Goal: Task Accomplishment & Management: Manage account settings

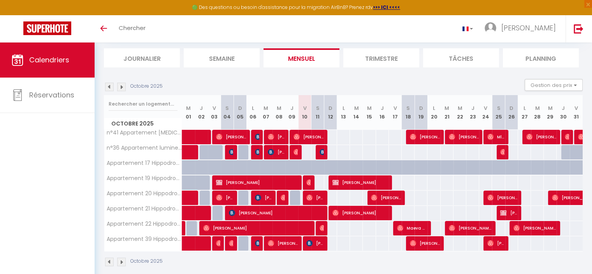
scroll to position [56, 0]
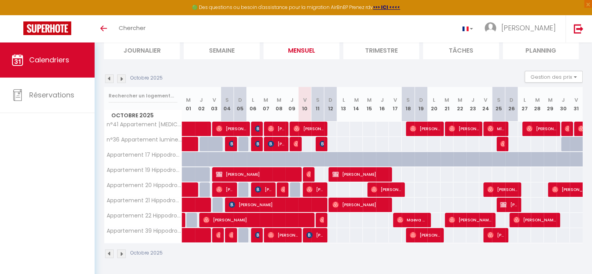
click at [122, 79] on img at bounding box center [121, 78] width 9 height 9
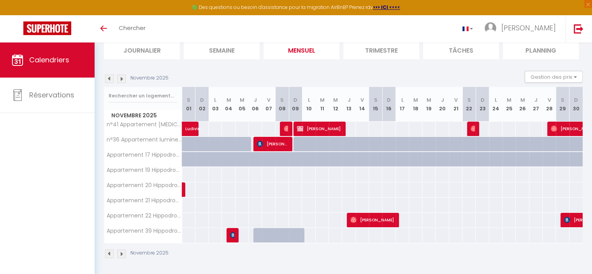
click at [107, 77] on img at bounding box center [109, 78] width 9 height 9
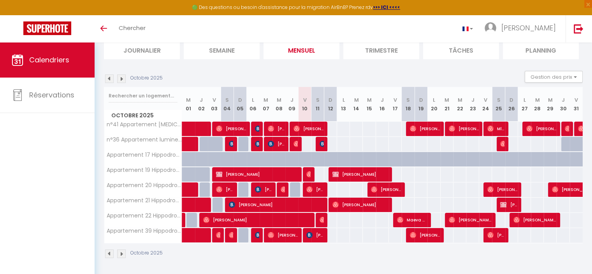
drag, startPoint x: 356, startPoint y: 120, endPoint x: 351, endPoint y: 199, distance: 78.4
click at [351, 199] on div "Octobre 2025 M 01 J 02 V 03 S 04 D 05 L 06 M 07 M 08 J 09 V 10 S 11 D 12 L 13 M…" at bounding box center [343, 165] width 479 height 156
click at [360, 233] on div "75" at bounding box center [356, 235] width 13 height 14
click at [121, 78] on img at bounding box center [121, 78] width 9 height 9
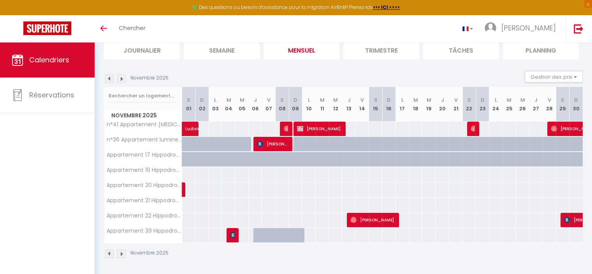
drag, startPoint x: 213, startPoint y: 99, endPoint x: 273, endPoint y: 106, distance: 60.3
click at [273, 106] on tr "Novembre 2025 S 01 D 02 L 03 M 04 M 05 J 06 V 07 S 08 D 09 L 10 M 11 M 12 J 13 …" at bounding box center [343, 104] width 479 height 35
click at [273, 106] on th "V 07" at bounding box center [268, 104] width 13 height 35
click at [111, 76] on img at bounding box center [109, 78] width 9 height 9
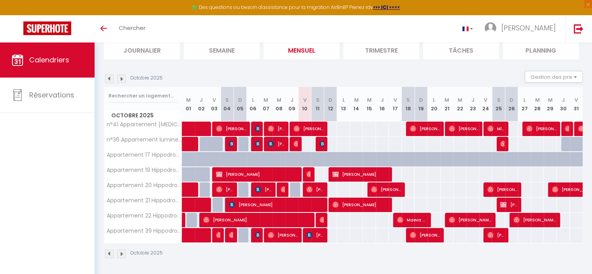
click at [151, 78] on p "Octobre 2025" at bounding box center [146, 77] width 32 height 7
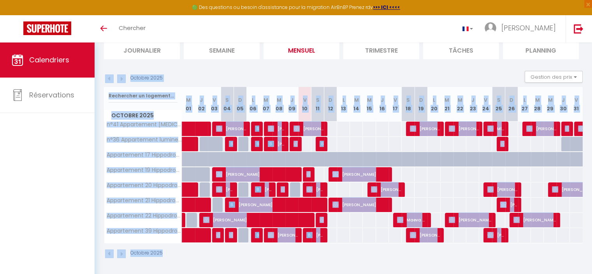
drag, startPoint x: 182, startPoint y: 259, endPoint x: 227, endPoint y: 79, distance: 185.1
click at [227, 79] on div "Octobre 2025 Gestion des prix Nb Nuits minimum Règles Disponibilité Octobre 202…" at bounding box center [343, 168] width 479 height 195
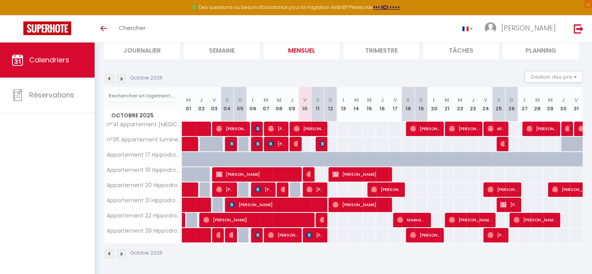
click at [227, 79] on div "Octobre 2025 Gestion des prix Nb Nuits minimum Règles Disponibilité" at bounding box center [343, 79] width 479 height 16
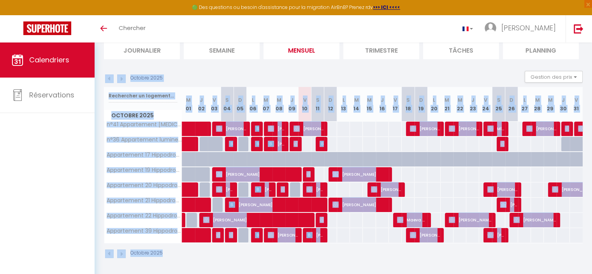
drag, startPoint x: 170, startPoint y: 255, endPoint x: 164, endPoint y: 68, distance: 187.0
click at [164, 68] on section "Octobre 2025 Gestion des prix Nb Nuits minimum Règles Disponibilité Octobre 202…" at bounding box center [343, 164] width 479 height 203
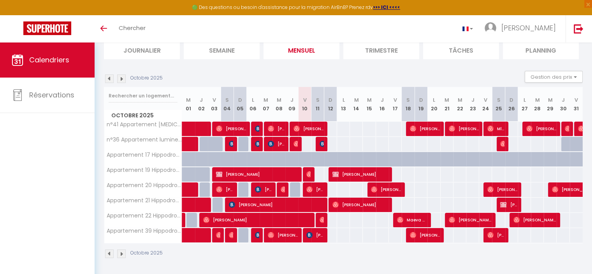
click at [164, 68] on section "Octobre 2025 Gestion des prix Nb Nuits minimum Règles Disponibilité Octobre 202…" at bounding box center [343, 164] width 479 height 203
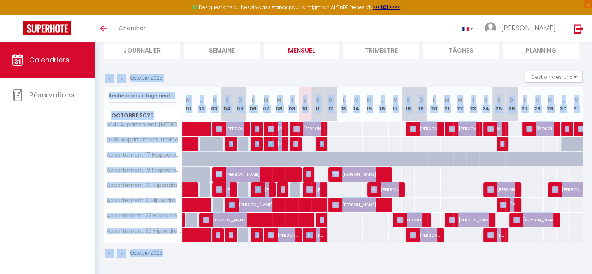
drag, startPoint x: 171, startPoint y: 257, endPoint x: 189, endPoint y: 80, distance: 177.3
click at [189, 80] on div "Octobre 2025 Gestion des prix Nb Nuits minimum Règles Disponibilité Octobre 202…" at bounding box center [343, 168] width 479 height 195
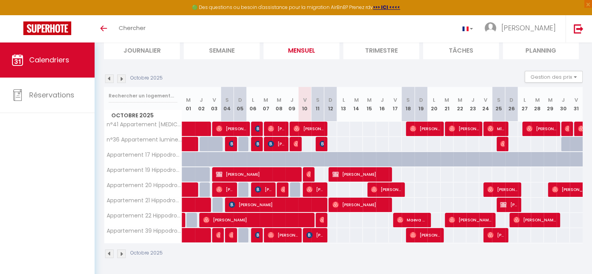
click at [189, 80] on div "Octobre 2025 Gestion des prix Nb Nuits minimum Règles Disponibilité" at bounding box center [343, 79] width 479 height 16
click at [121, 76] on img at bounding box center [121, 78] width 9 height 9
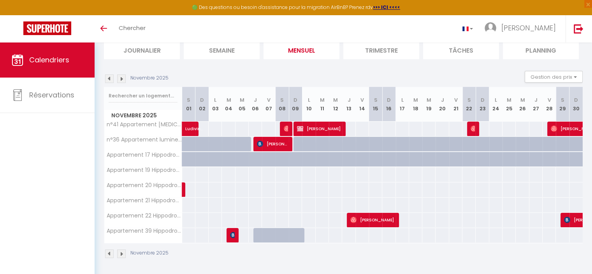
click at [107, 77] on img at bounding box center [109, 78] width 9 height 9
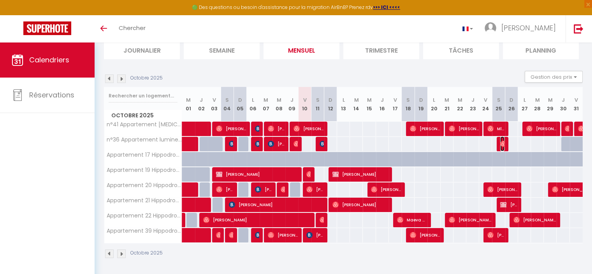
click at [502, 144] on img at bounding box center [503, 144] width 6 height 6
select select "OK"
select select "0"
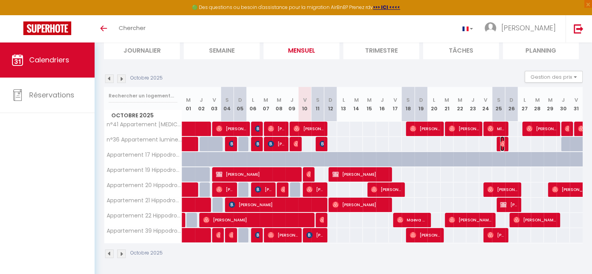
select select "1"
select select
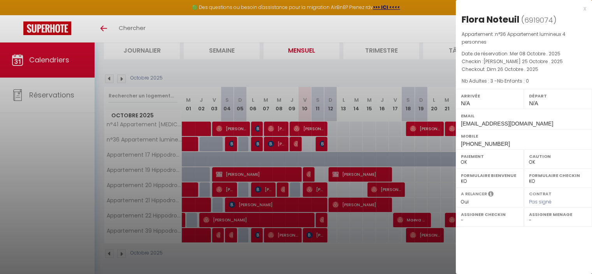
click at [403, 153] on div at bounding box center [296, 137] width 592 height 274
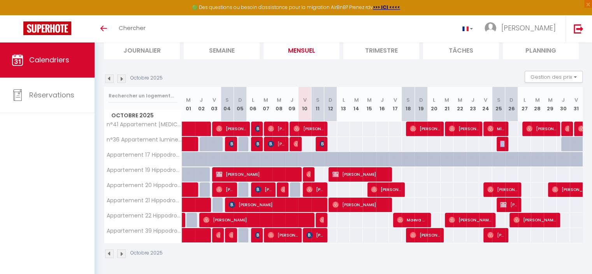
drag, startPoint x: 402, startPoint y: 145, endPoint x: 523, endPoint y: 145, distance: 120.7
click at [523, 145] on tr "n°36 Appartement lumineux 4 personnes 70 70 76 [PERSON_NAME] 70 70 [PERSON_NAME…" at bounding box center [343, 143] width 479 height 15
click at [523, 145] on div "113" at bounding box center [524, 144] width 13 height 14
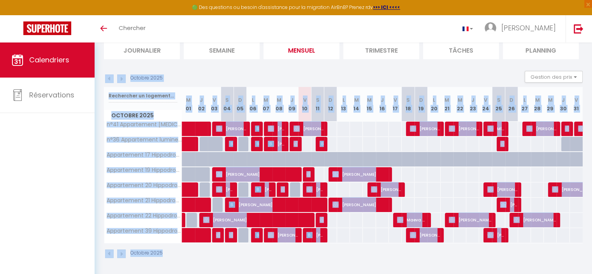
drag, startPoint x: 287, startPoint y: 260, endPoint x: 326, endPoint y: 81, distance: 183.5
click at [326, 81] on div "Octobre 2025 Gestion des prix Nb Nuits minimum Règles Disponibilité Octobre 202…" at bounding box center [343, 168] width 479 height 195
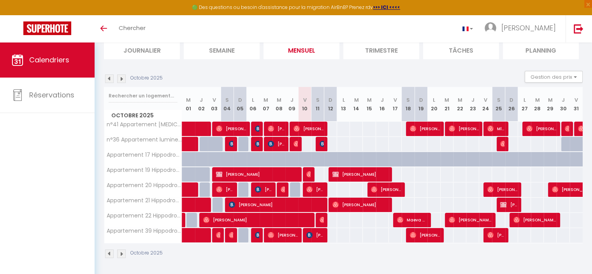
click at [326, 81] on div "Octobre 2025 Gestion des prix Nb Nuits minimum Règles Disponibilité" at bounding box center [343, 79] width 479 height 16
click at [109, 76] on img at bounding box center [109, 78] width 9 height 9
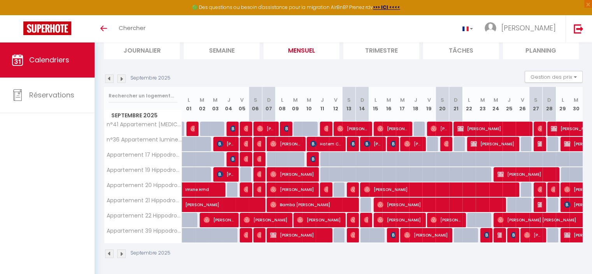
click at [124, 79] on img at bounding box center [121, 78] width 9 height 9
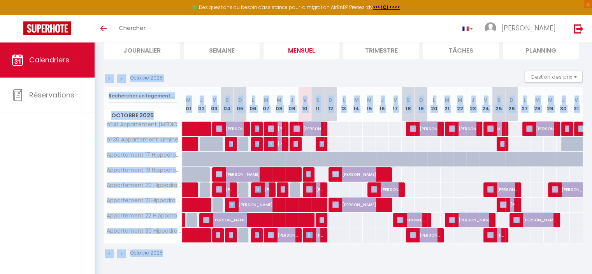
drag, startPoint x: 149, startPoint y: 74, endPoint x: 340, endPoint y: 265, distance: 270.2
click at [340, 265] on div "CALENDRIERS Filtrer par hébergement Tous n°41 Appartement [MEDICAL_DATA] Lumine…" at bounding box center [344, 130] width 498 height 289
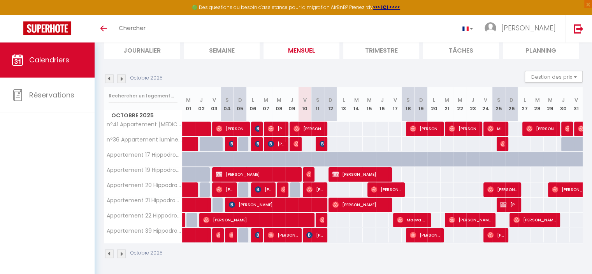
click at [340, 265] on div "CALENDRIERS Filtrer par hébergement Tous n°41 Appartement [MEDICAL_DATA] Lumine…" at bounding box center [344, 130] width 498 height 289
click at [122, 81] on img at bounding box center [121, 78] width 9 height 9
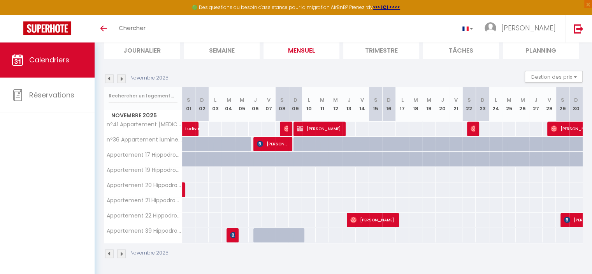
click at [109, 80] on img at bounding box center [109, 78] width 9 height 9
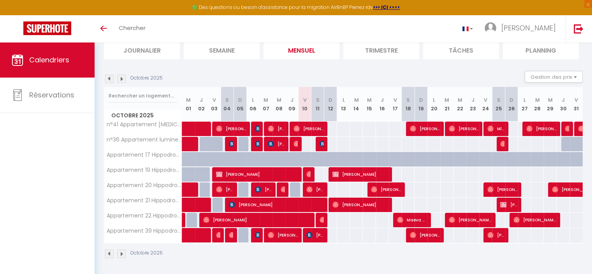
click at [123, 76] on img at bounding box center [121, 78] width 9 height 9
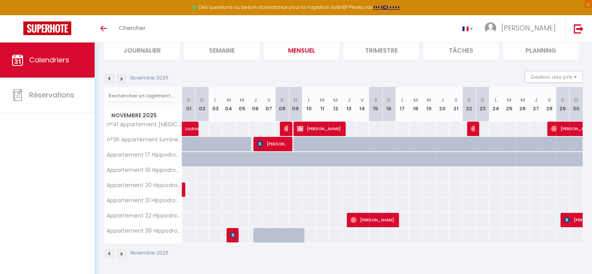
click at [120, 78] on img at bounding box center [121, 78] width 9 height 9
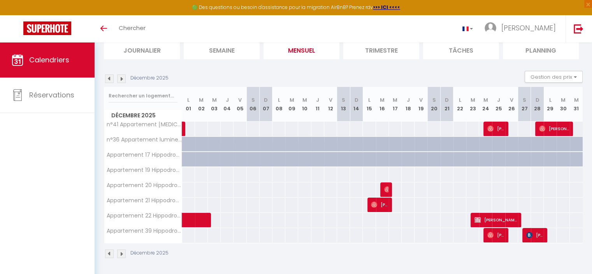
click at [110, 76] on img at bounding box center [109, 78] width 9 height 9
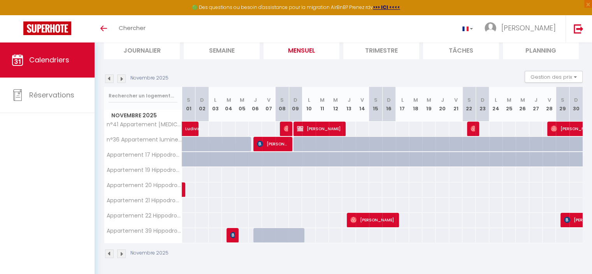
click at [122, 78] on img at bounding box center [121, 78] width 9 height 9
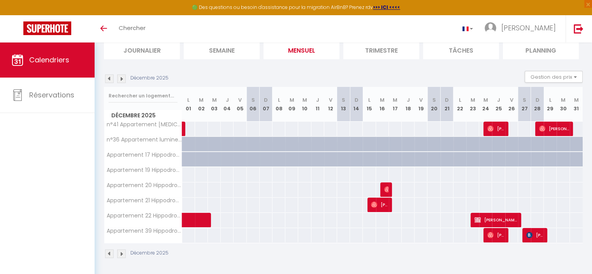
click at [106, 78] on img at bounding box center [109, 78] width 9 height 9
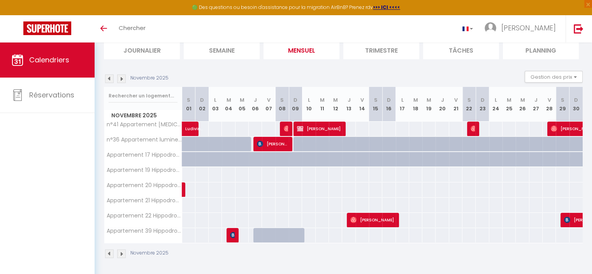
click at [122, 78] on img at bounding box center [121, 78] width 9 height 9
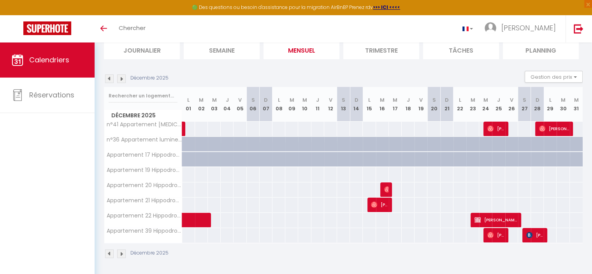
click at [122, 78] on img at bounding box center [121, 78] width 9 height 9
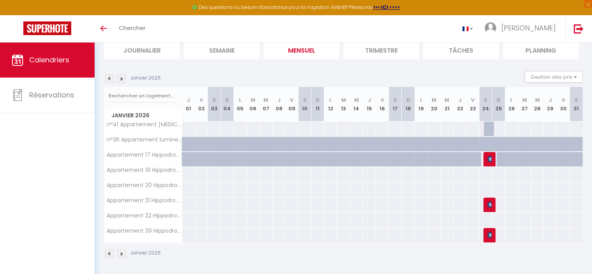
click at [109, 79] on img at bounding box center [109, 78] width 9 height 9
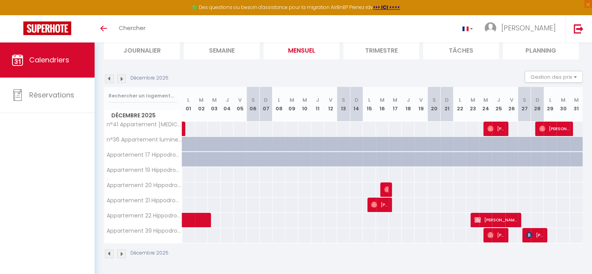
click at [109, 79] on img at bounding box center [109, 78] width 9 height 9
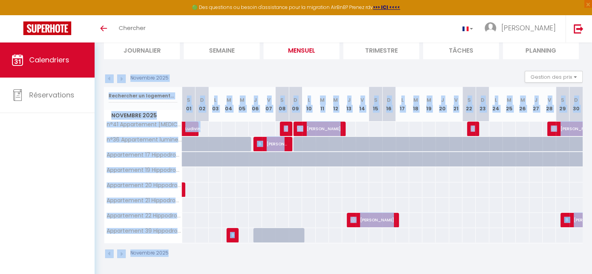
drag, startPoint x: 254, startPoint y: 80, endPoint x: 313, endPoint y: 244, distance: 174.7
click at [313, 244] on div "Novembre 2025 Gestion des prix Nb Nuits minimum Règles Disponibilité Novembre 2…" at bounding box center [343, 168] width 479 height 195
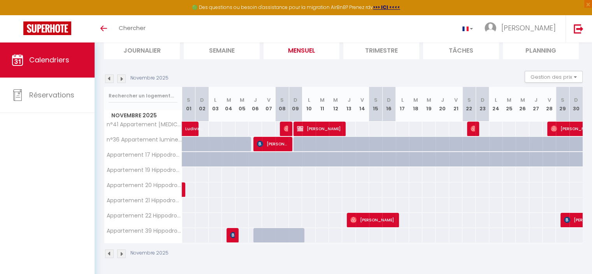
click at [313, 244] on div "Novembre 2025" at bounding box center [343, 254] width 479 height 23
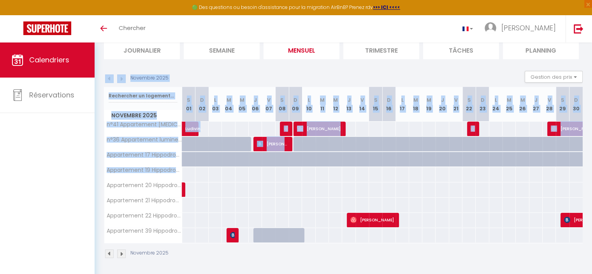
drag, startPoint x: 253, startPoint y: 69, endPoint x: 147, endPoint y: 71, distance: 105.6
click at [147, 71] on section "Novembre 2025 Gestion des prix Nb Nuits minimum Règles Disponibilité Novembre 2…" at bounding box center [343, 164] width 479 height 203
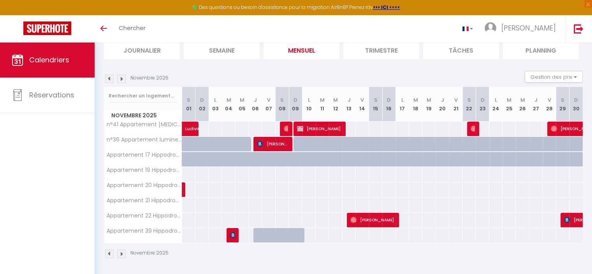
click at [107, 79] on img at bounding box center [109, 78] width 9 height 9
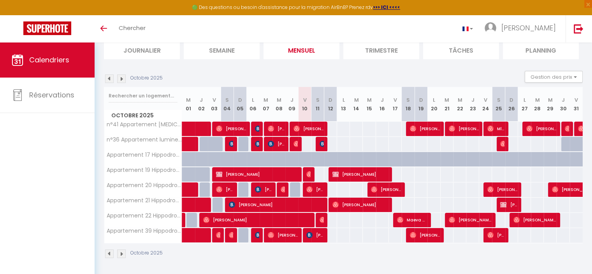
click at [120, 79] on img at bounding box center [121, 78] width 9 height 9
